Goal: Transaction & Acquisition: Download file/media

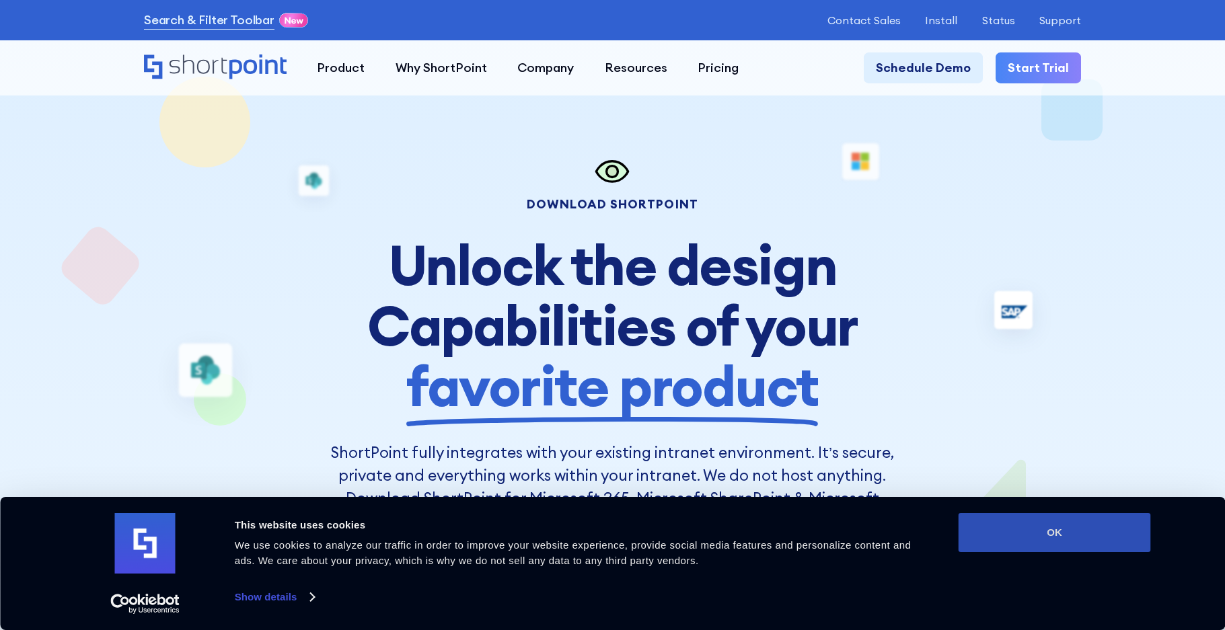
click at [1061, 533] on button "OK" at bounding box center [1055, 532] width 192 height 39
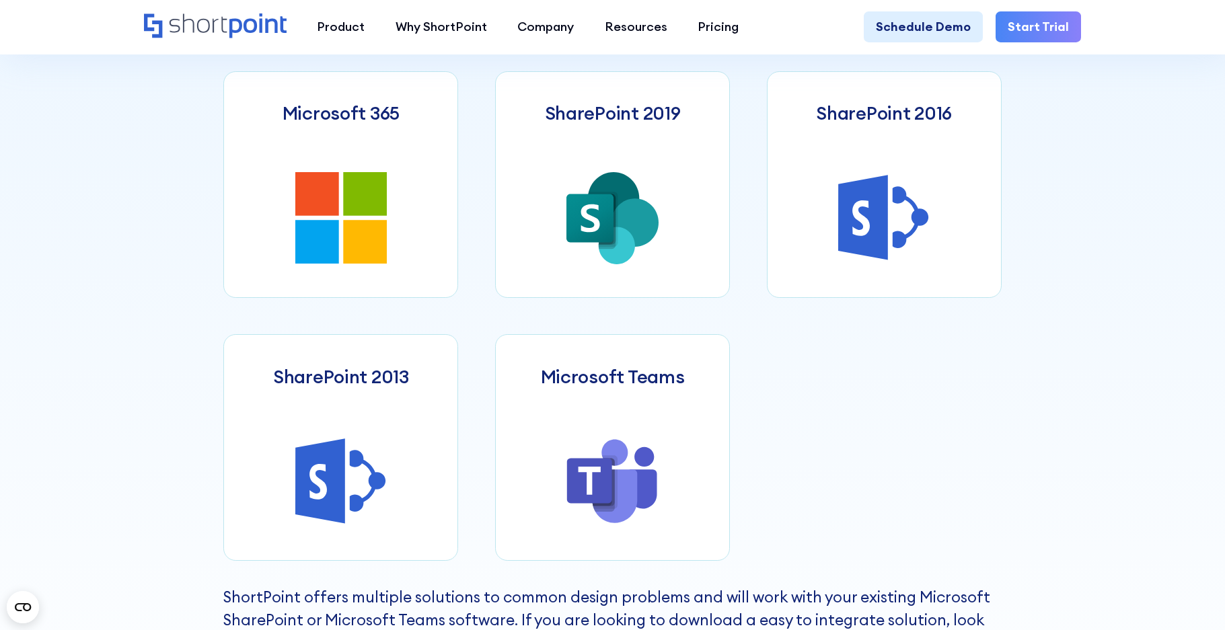
scroll to position [756, 0]
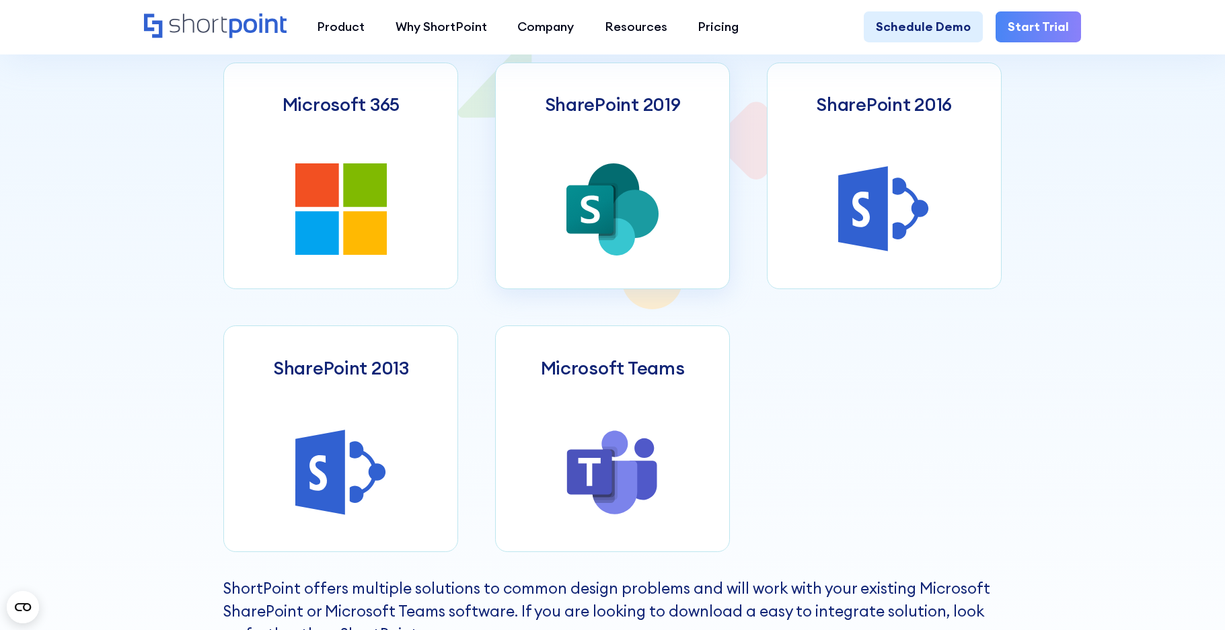
click at [624, 204] on icon at bounding box center [634, 214] width 47 height 48
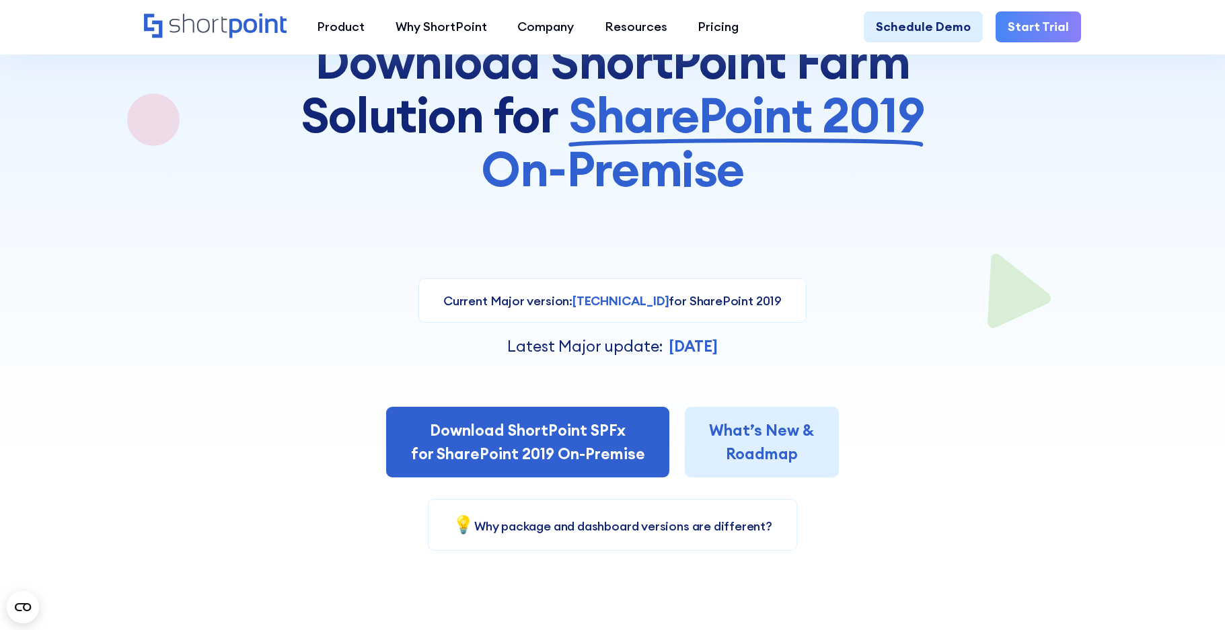
scroll to position [189, 0]
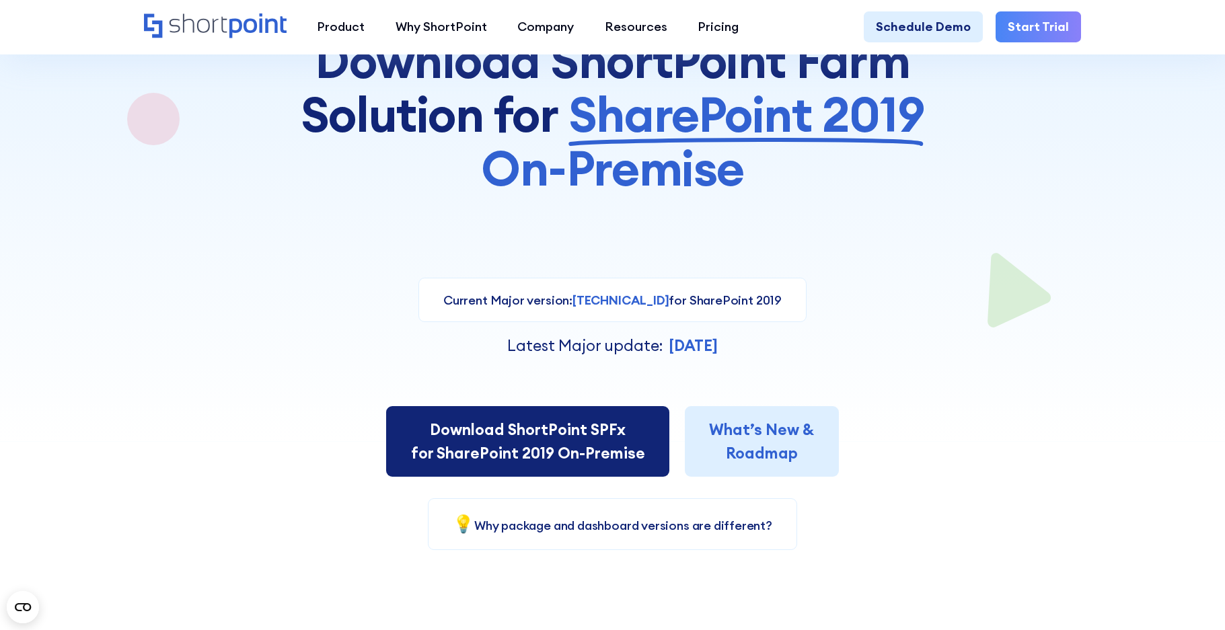
click at [628, 454] on link "Download ShortPoint SPFx for SharePoint 2019 On-Premise" at bounding box center [527, 441] width 283 height 71
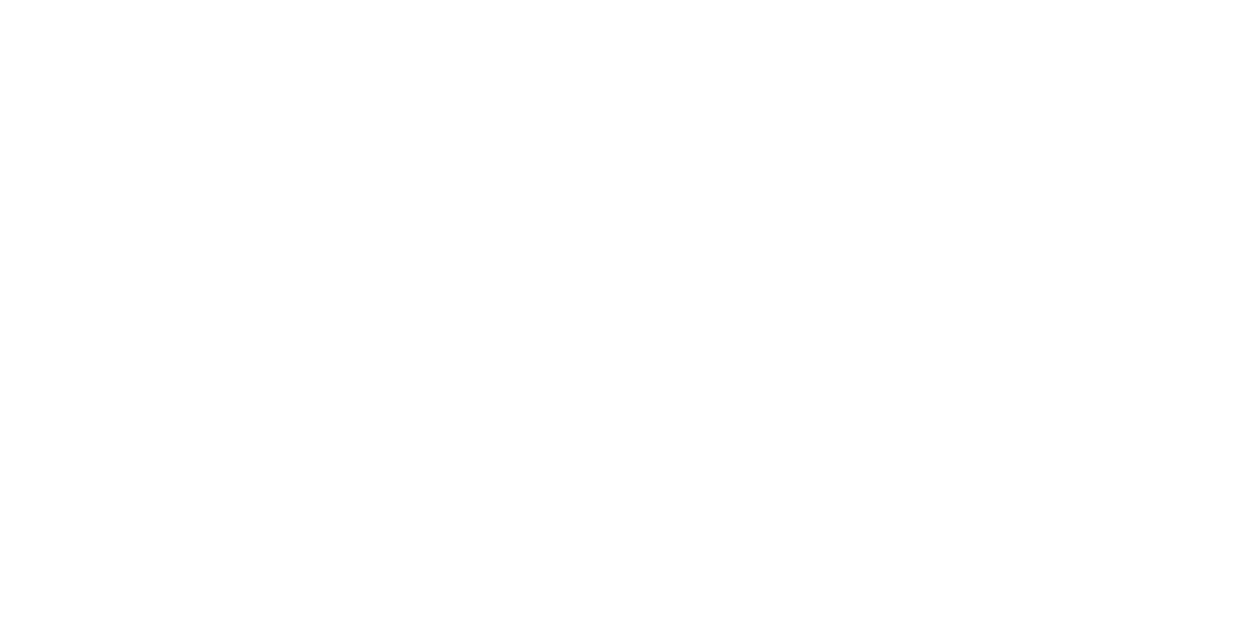
select select "SharePoint 2019 (On-Premise)"
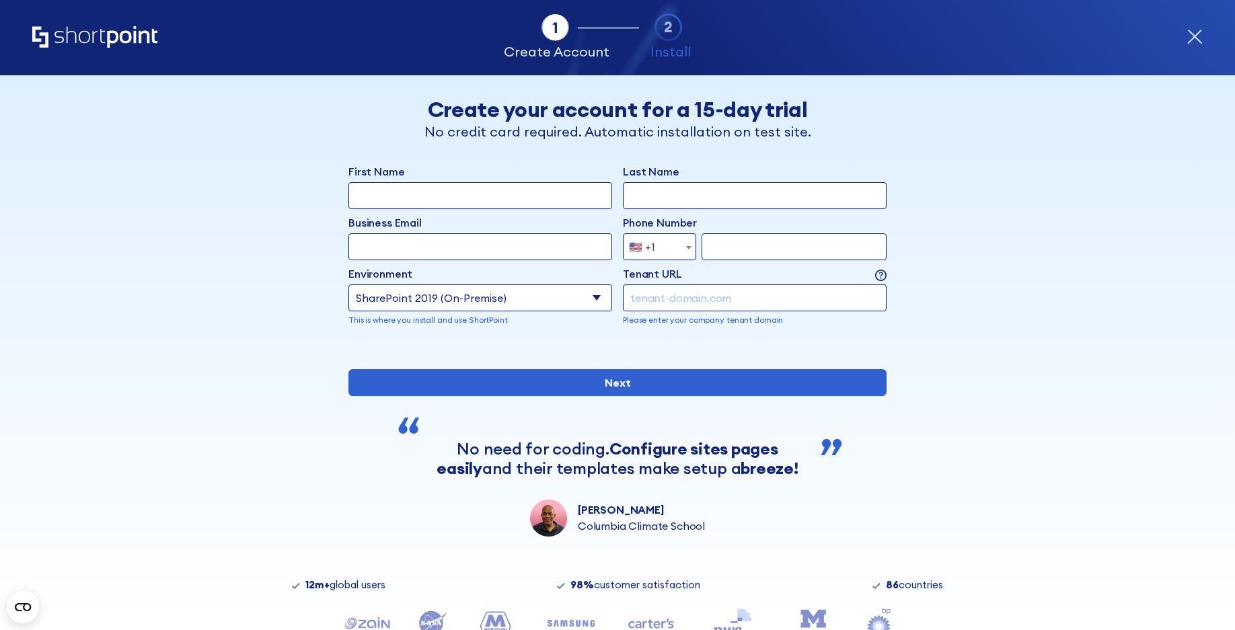
click at [513, 200] on input "First Name" at bounding box center [480, 195] width 264 height 27
type input "[PERSON_NAME]"
type input "Dennison"
type input "[PERSON_NAME][EMAIL_ADDRESS][PERSON_NAME][DOMAIN_NAME]"
type input "9287298355"
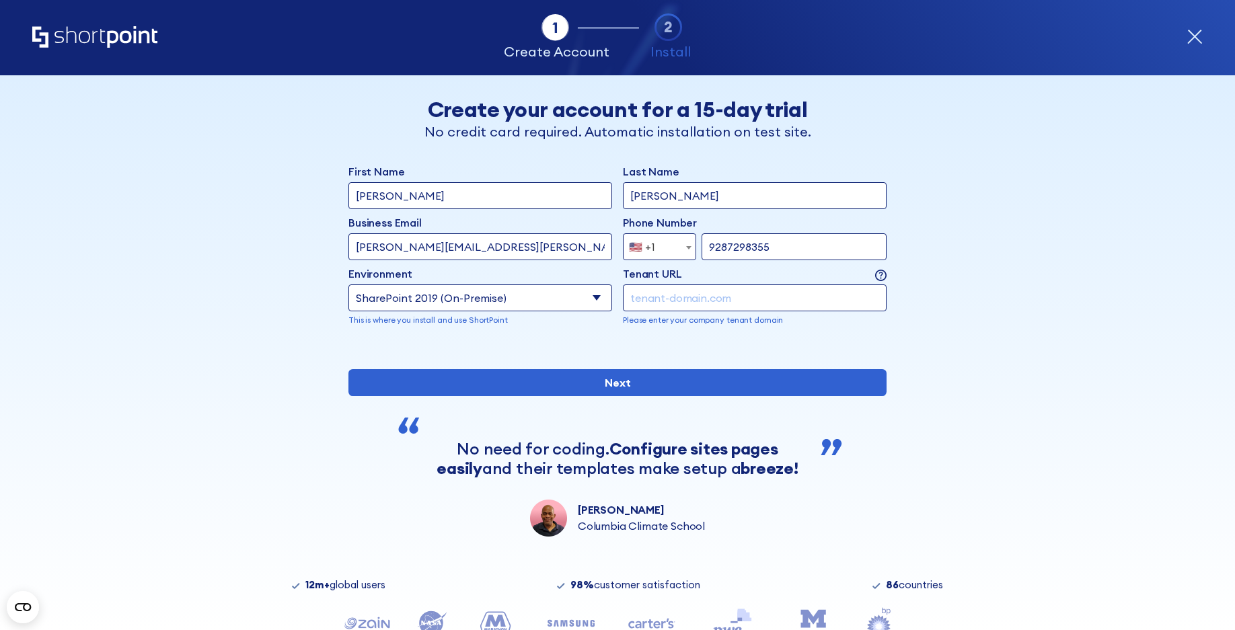
click at [534, 299] on select "Select an environment Microsoft 365 SharePoint Online SharePoint 2019 (On-Premi…" at bounding box center [480, 298] width 264 height 27
click at [348, 285] on select "Select an environment Microsoft 365 SharePoint Online SharePoint 2019 (On-Premi…" at bounding box center [480, 298] width 264 height 27
click at [710, 297] on input "form" at bounding box center [755, 298] width 264 height 27
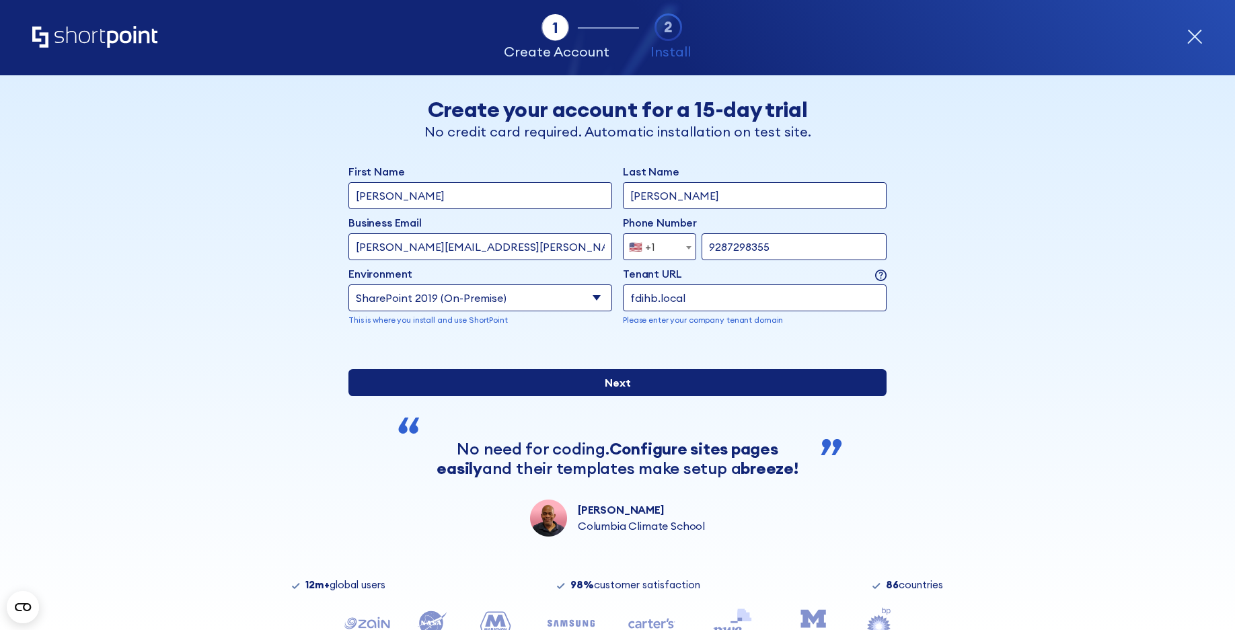
type input "fdihb.local"
click at [565, 396] on input "Next" at bounding box center [617, 382] width 538 height 27
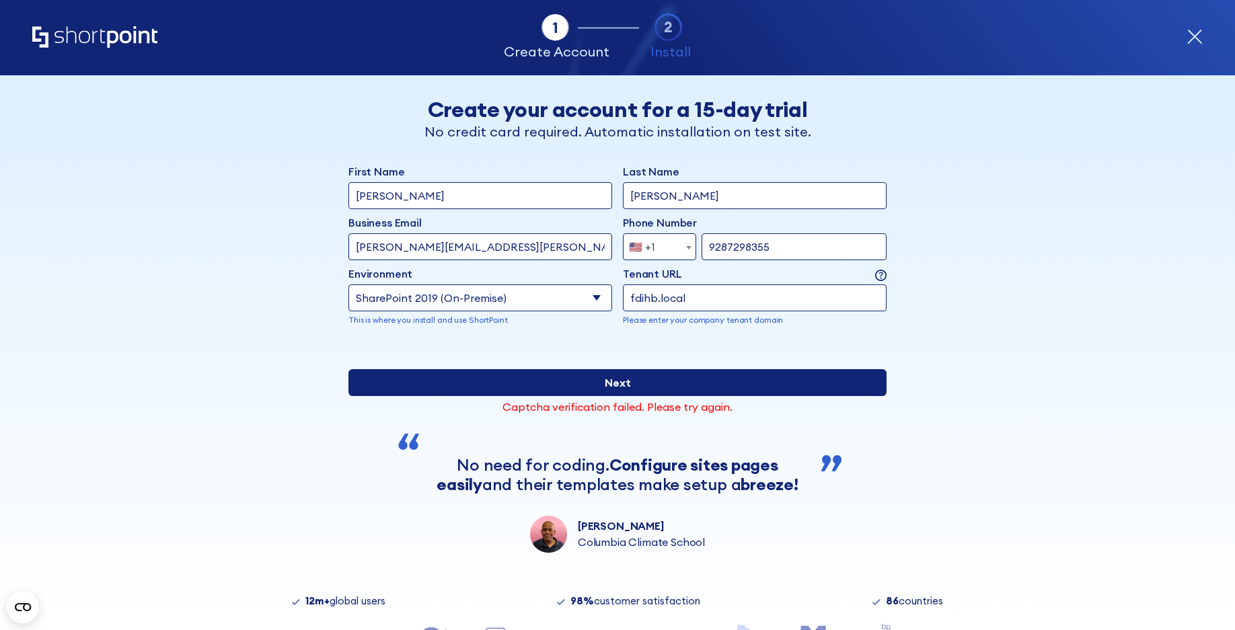
click at [592, 396] on input "Next" at bounding box center [617, 382] width 538 height 27
click at [556, 396] on input "Next" at bounding box center [617, 382] width 538 height 27
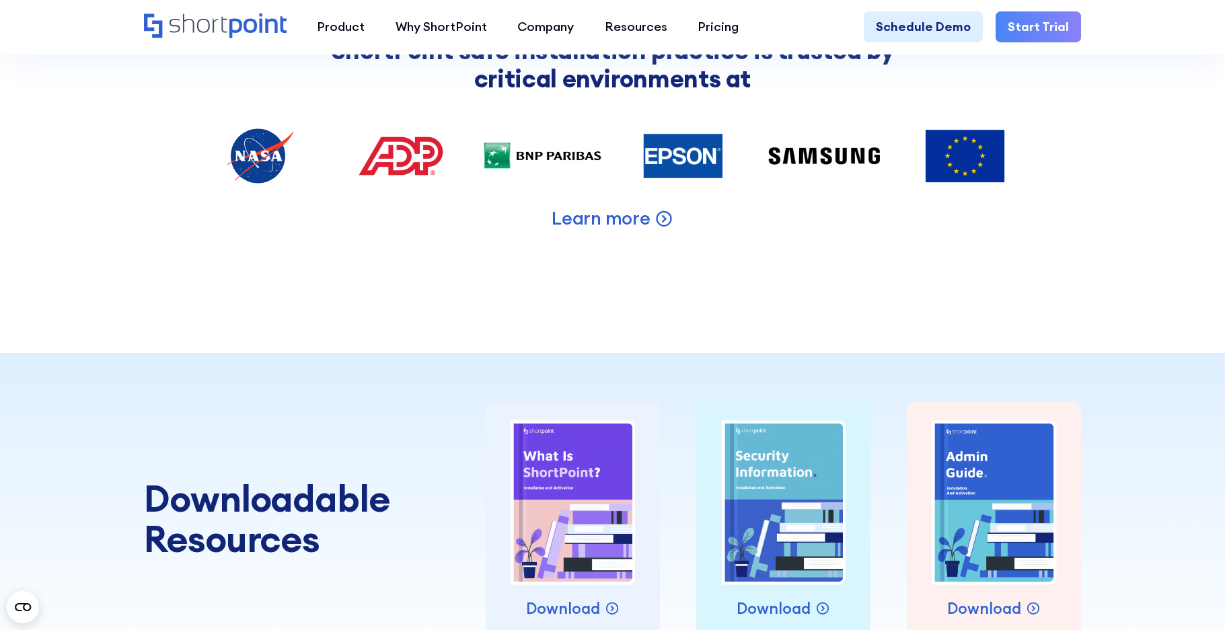
scroll to position [1607, 0]
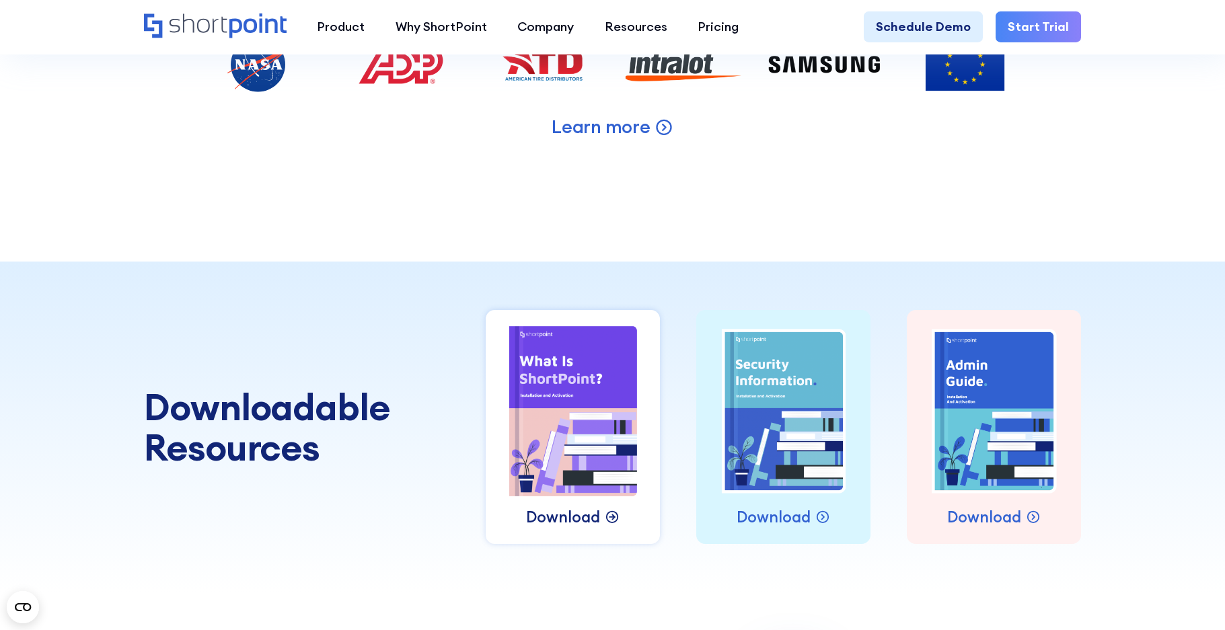
click at [594, 529] on p "Download" at bounding box center [563, 517] width 74 height 23
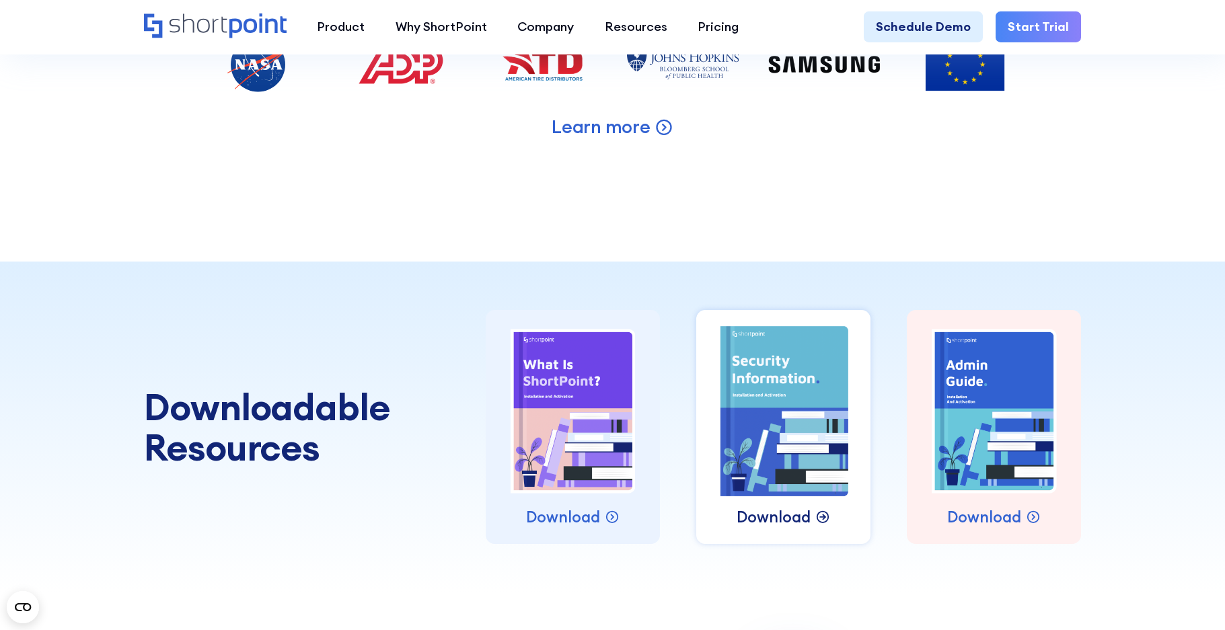
click at [811, 529] on p "Download" at bounding box center [774, 517] width 74 height 23
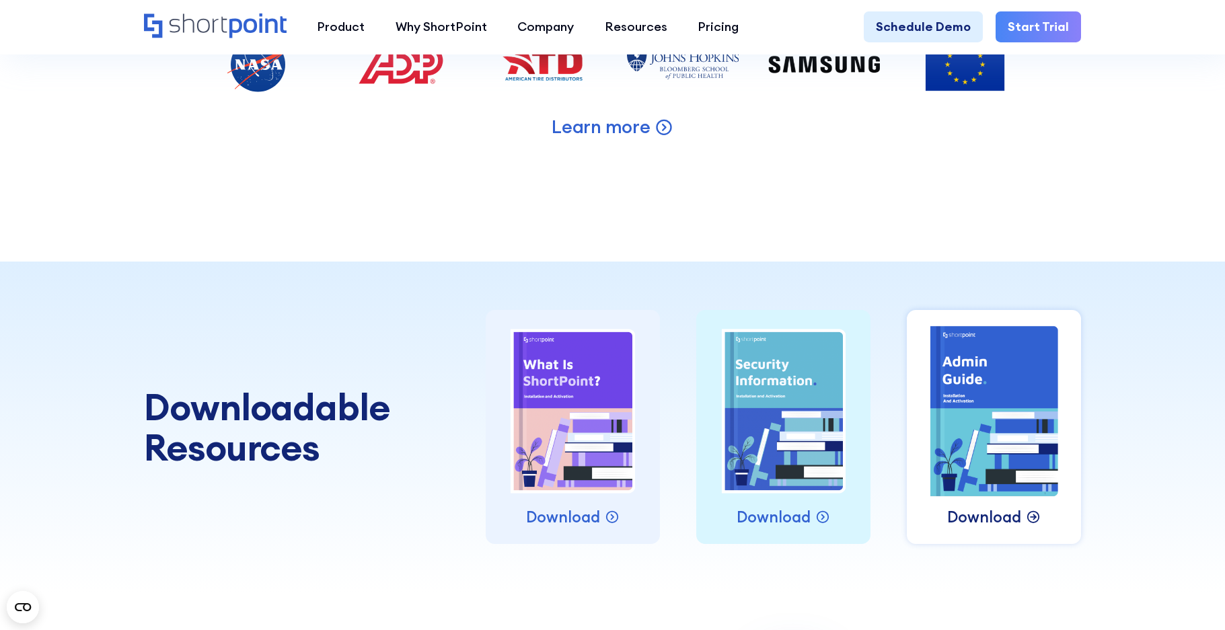
click at [983, 529] on p "Download" at bounding box center [984, 517] width 74 height 23
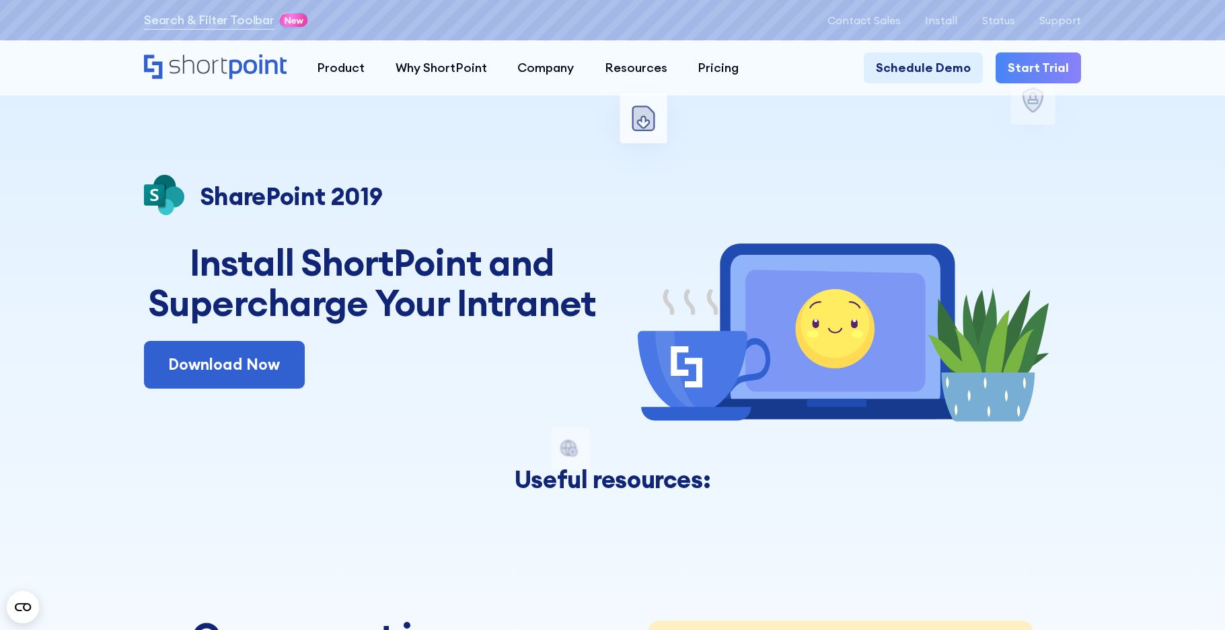
scroll to position [0, 0]
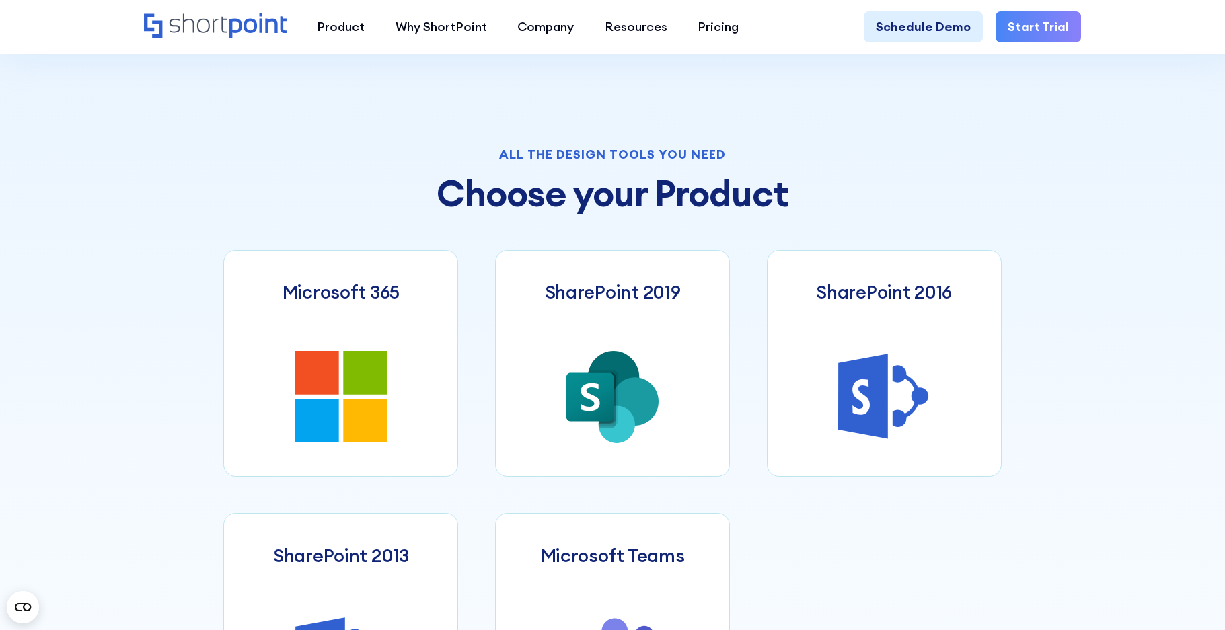
scroll to position [567, 0]
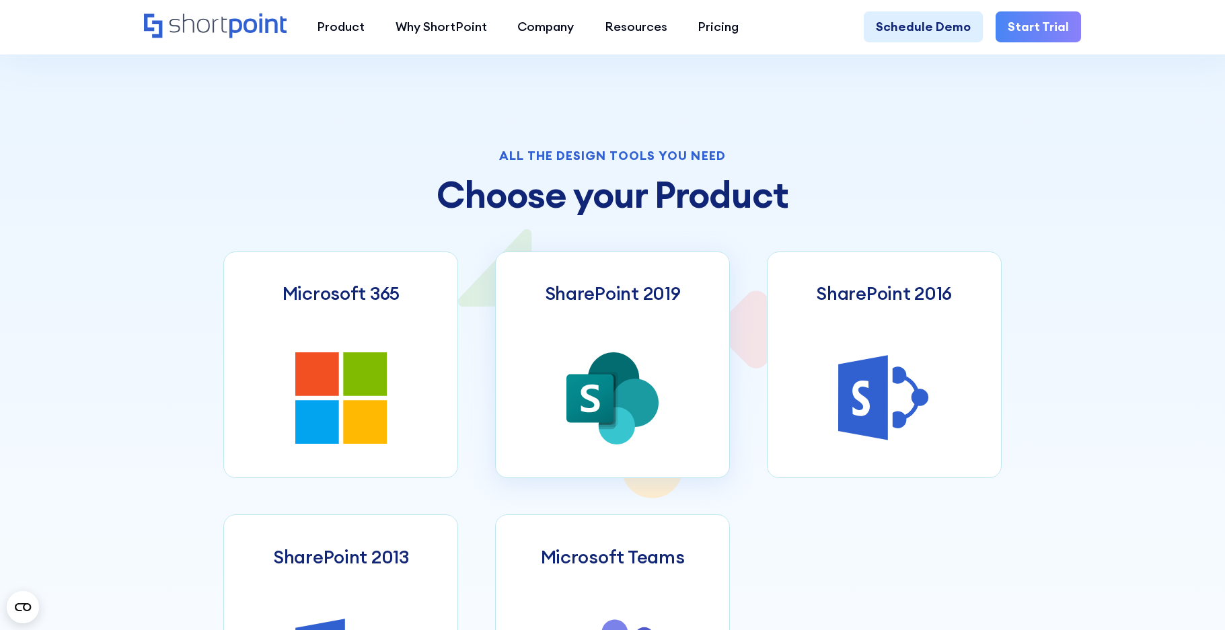
click at [599, 412] on icon at bounding box center [590, 399] width 19 height 28
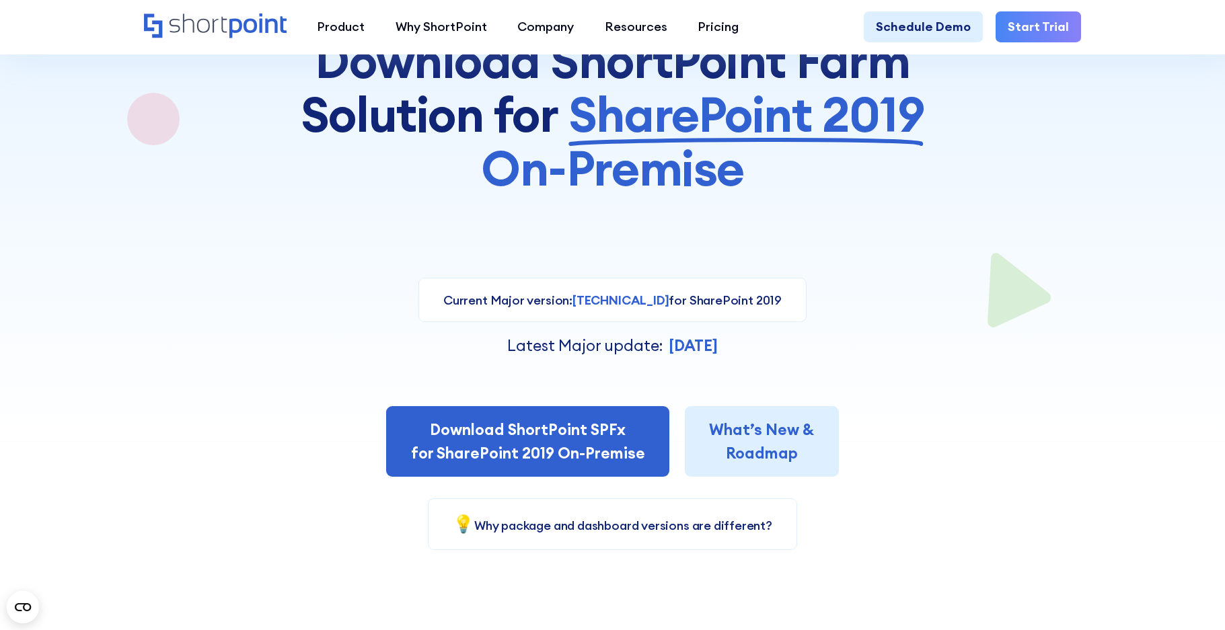
scroll to position [284, 0]
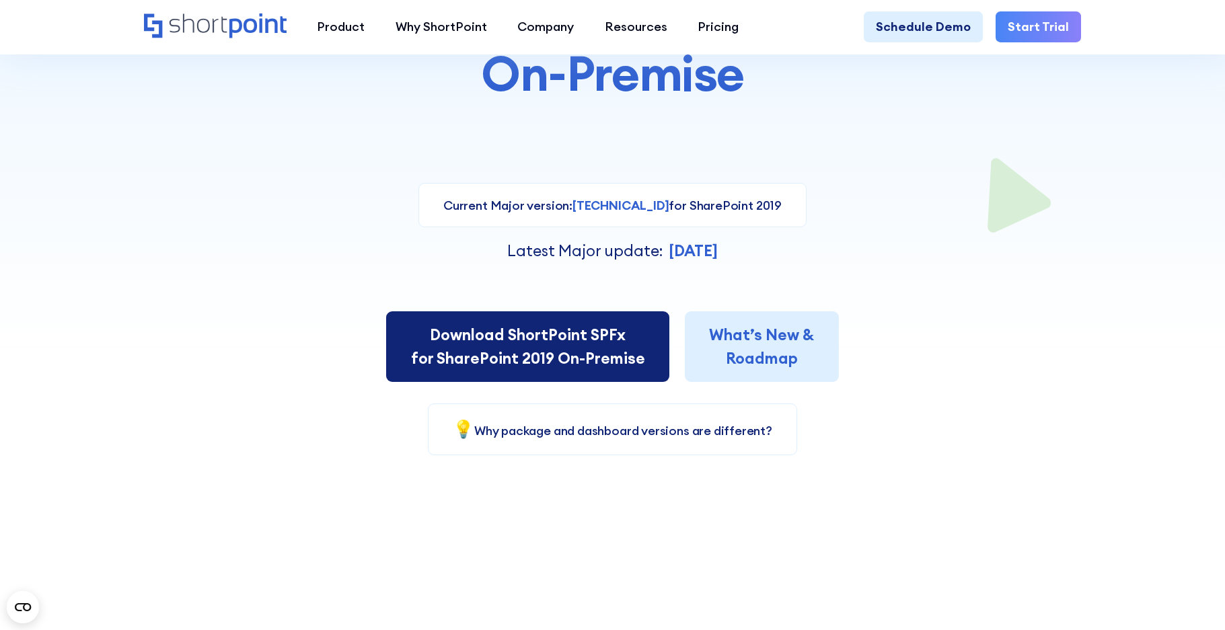
click at [601, 363] on link "Download ShortPoint SPFx for SharePoint 2019 On-Premise" at bounding box center [527, 346] width 283 height 71
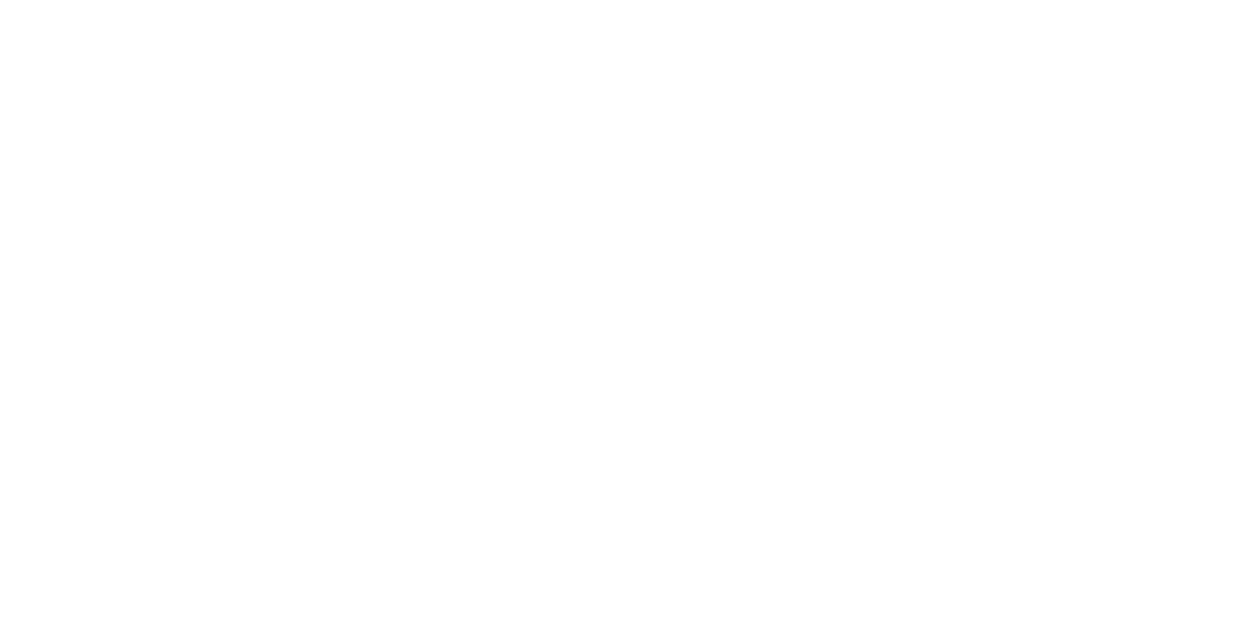
select select "SharePoint 2019 (On-Premise)"
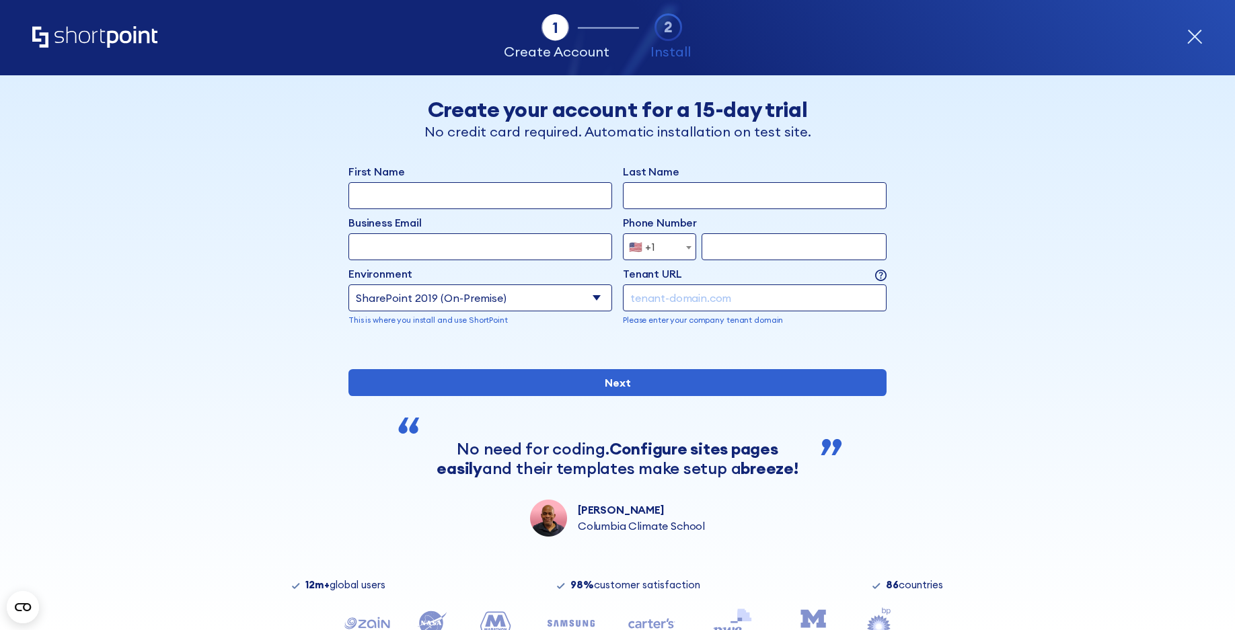
click at [461, 198] on input "First Name" at bounding box center [480, 195] width 264 height 27
type input "[PERSON_NAME]"
type input "[PERSON_NAME][EMAIL_ADDRESS][PERSON_NAME][DOMAIN_NAME]"
type input "9287298355"
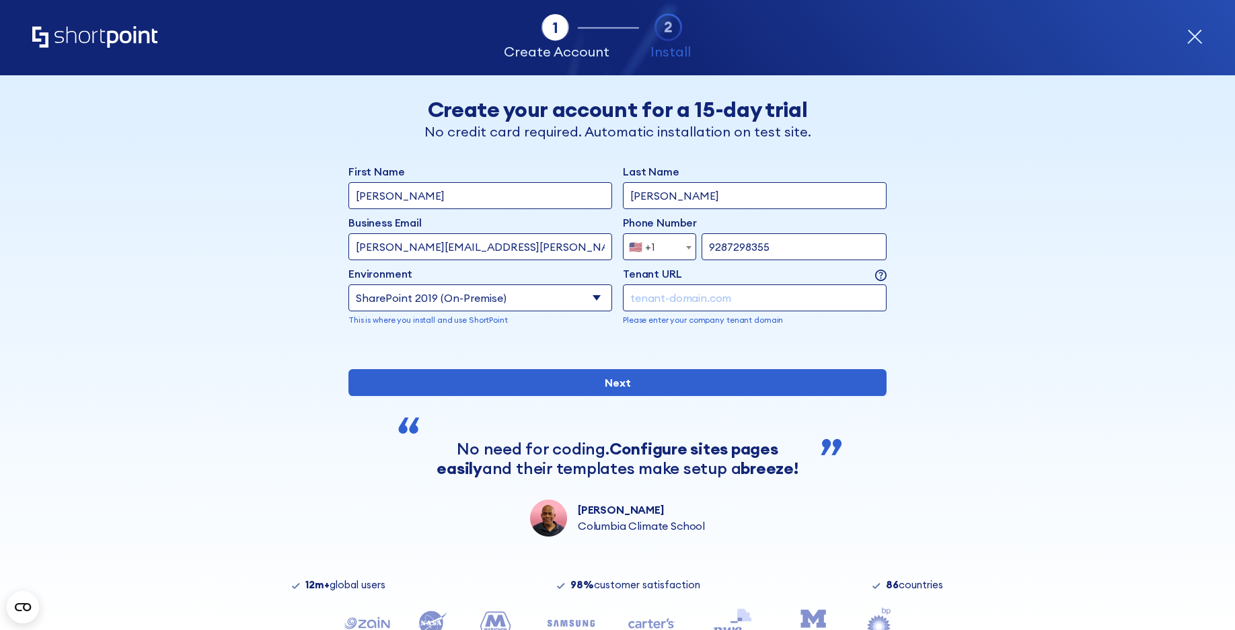
type input "fdihb.local"
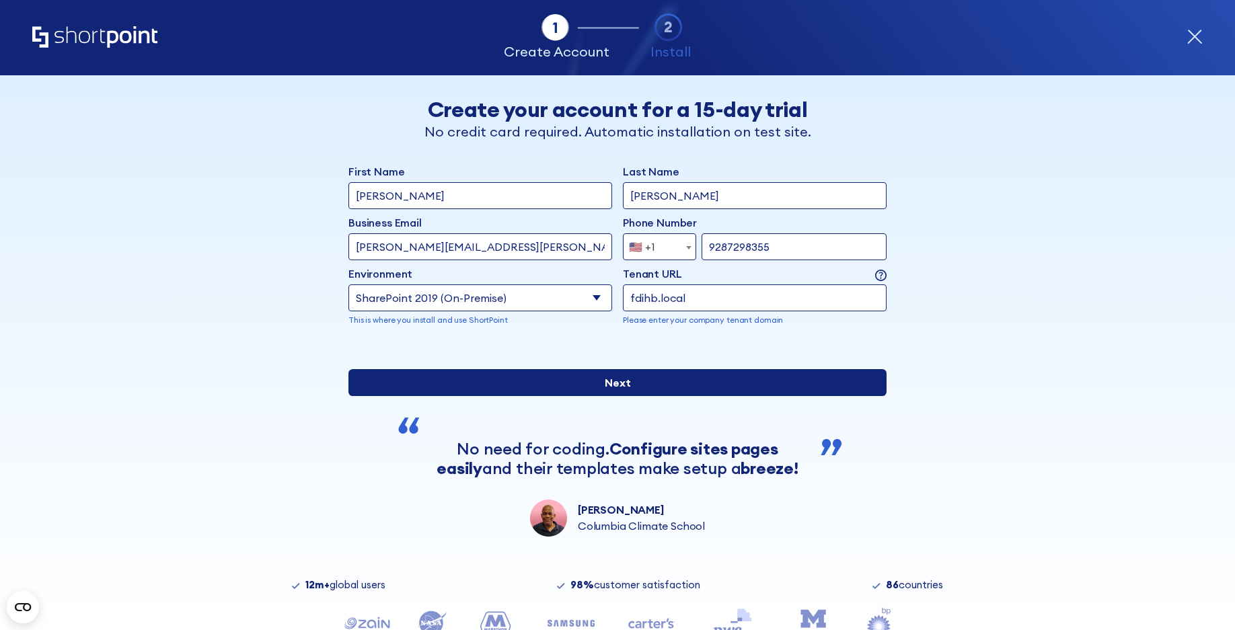
click at [582, 396] on input "Next" at bounding box center [617, 382] width 538 height 27
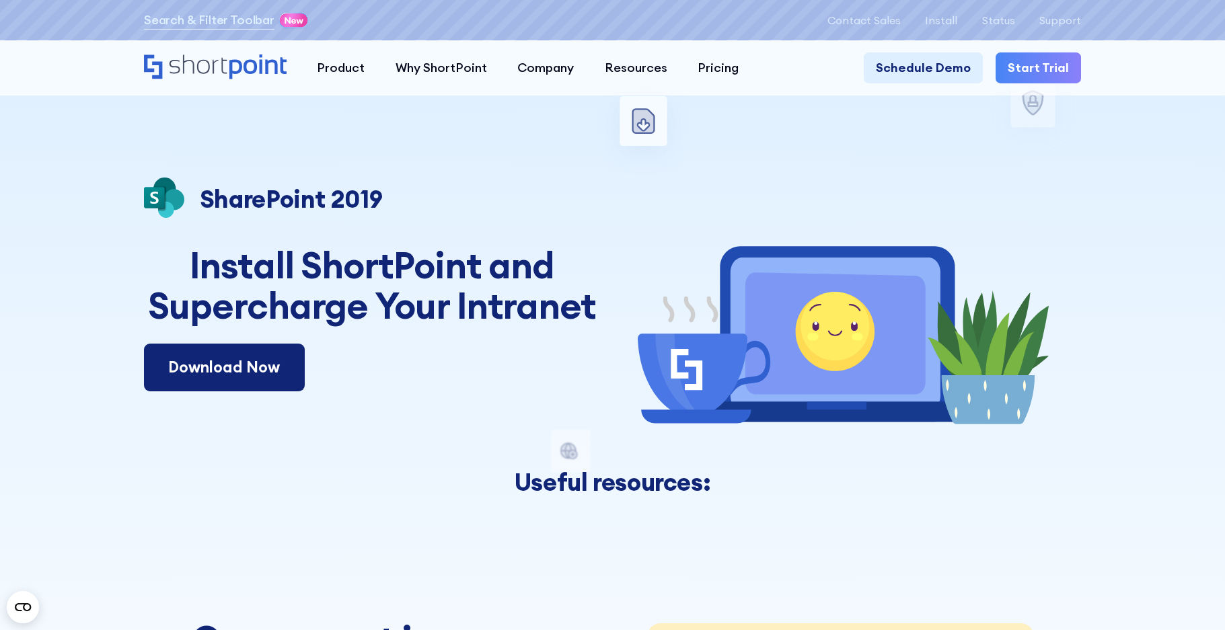
click at [246, 375] on link "Download Now" at bounding box center [224, 368] width 161 height 48
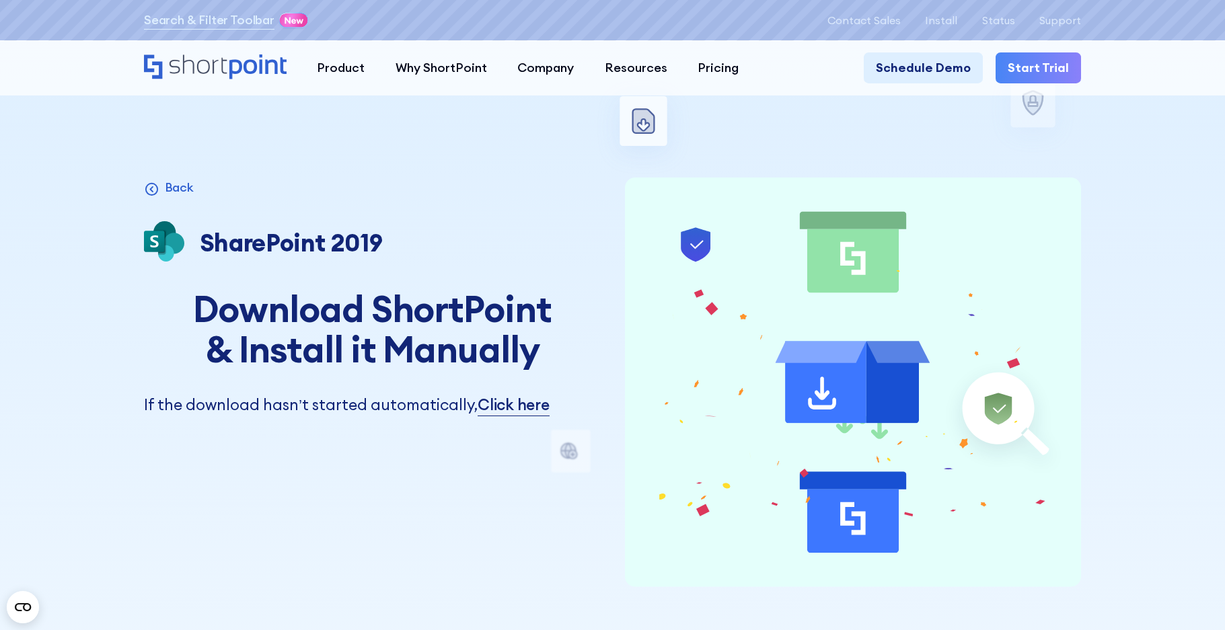
click at [505, 581] on div "Back Microsoft 365 SharePoint Online SharePoint 2019 SharePoint 2016 SharePoint…" at bounding box center [372, 383] width 456 height 410
